Goal: Task Accomplishment & Management: Manage account settings

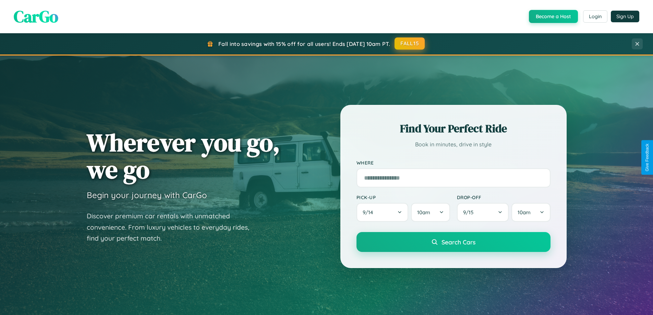
click at [410, 44] on button "FALL15" at bounding box center [409, 43] width 30 height 12
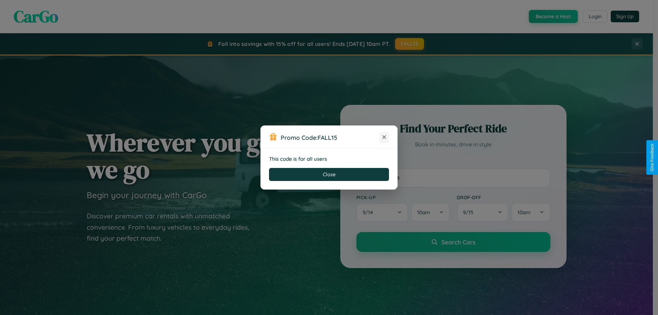
click at [384, 137] on icon at bounding box center [384, 137] width 7 height 7
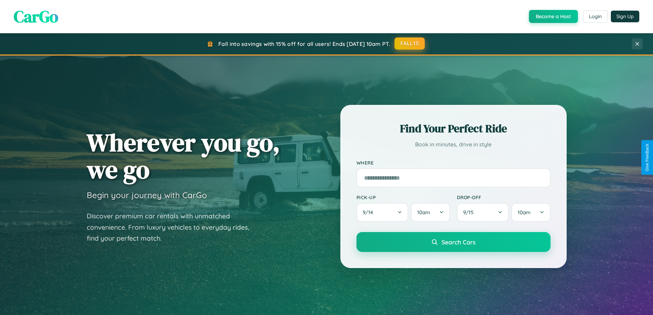
click at [410, 44] on button "FALL15" at bounding box center [409, 43] width 30 height 12
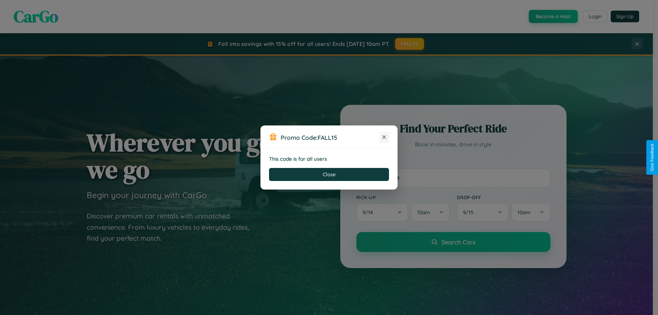
click at [384, 137] on icon at bounding box center [384, 137] width 7 height 7
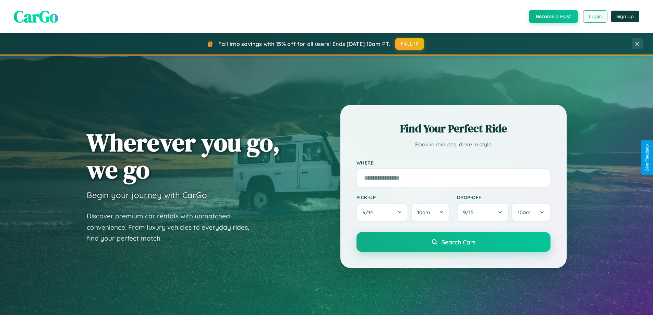
click at [595, 16] on button "Login" at bounding box center [595, 16] width 24 height 12
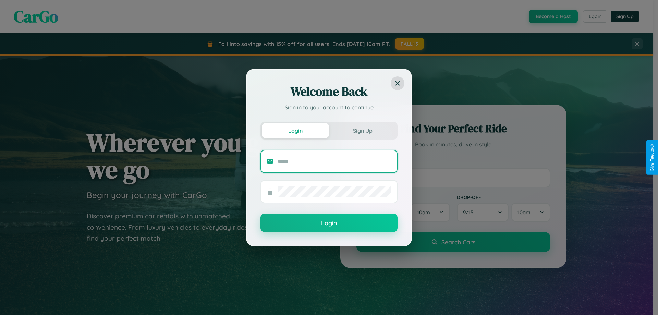
click at [334, 161] on input "text" at bounding box center [335, 161] width 114 height 11
type input "**********"
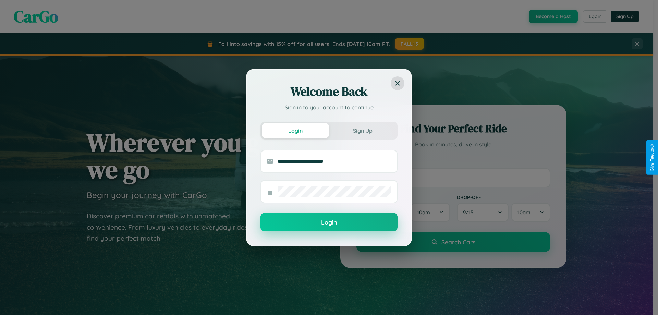
click at [329, 222] on button "Login" at bounding box center [328, 222] width 137 height 19
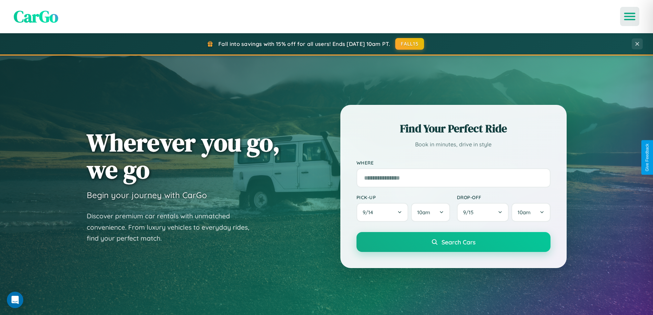
click at [629, 16] on icon "Open menu" at bounding box center [630, 16] width 10 height 6
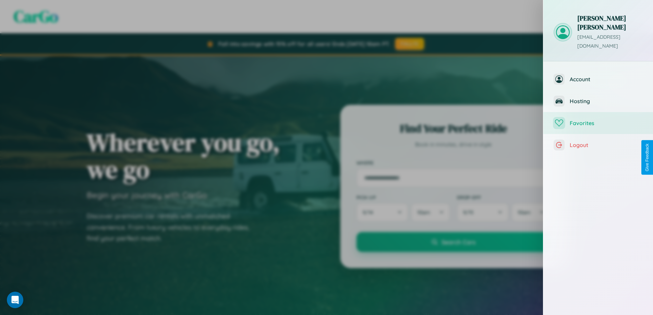
click at [598, 120] on span "Favorites" at bounding box center [605, 123] width 73 height 7
